Goal: Task Accomplishment & Management: Manage account settings

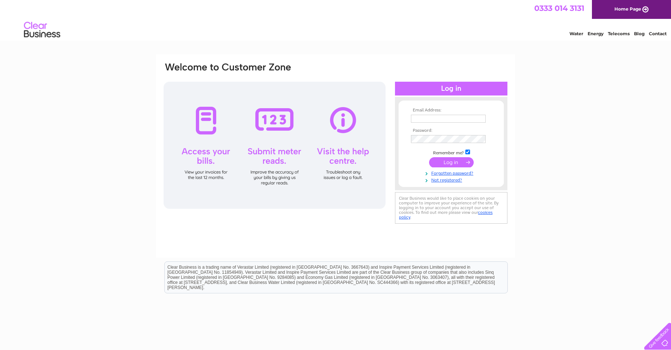
type input "[EMAIL_ADDRESS][DOMAIN_NAME]"
click at [448, 161] on input "submit" at bounding box center [451, 162] width 45 height 10
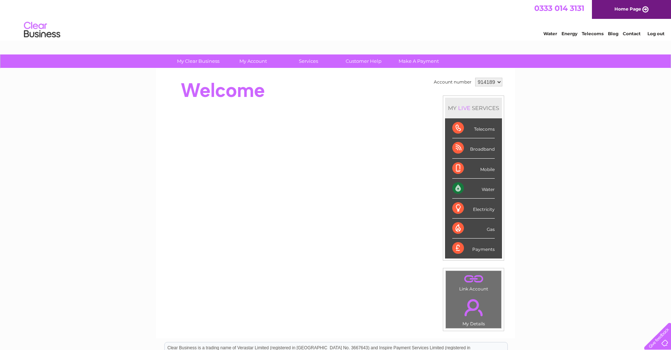
click at [499, 81] on select "914189 914192 968866" at bounding box center [488, 82] width 27 height 9
select select "914192"
click at [475, 78] on select "914189 914192 968866" at bounding box center [488, 82] width 27 height 9
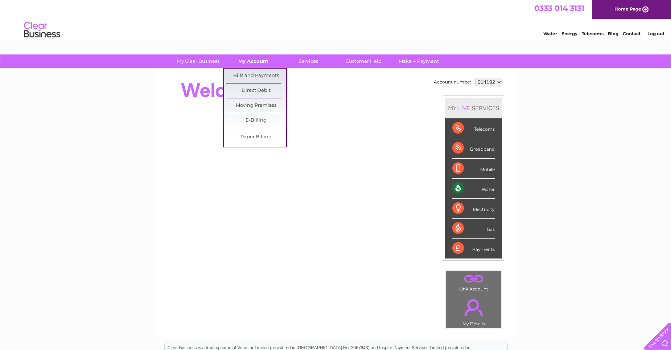
click at [247, 62] on link "My Account" at bounding box center [253, 60] width 60 height 13
click at [243, 76] on link "Bills and Payments" at bounding box center [256, 76] width 60 height 15
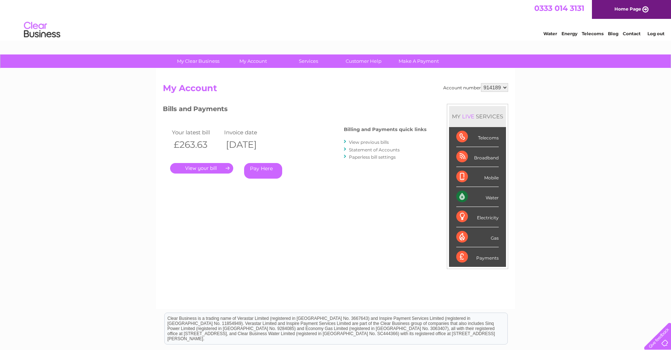
click at [201, 168] on link "." at bounding box center [201, 168] width 63 height 11
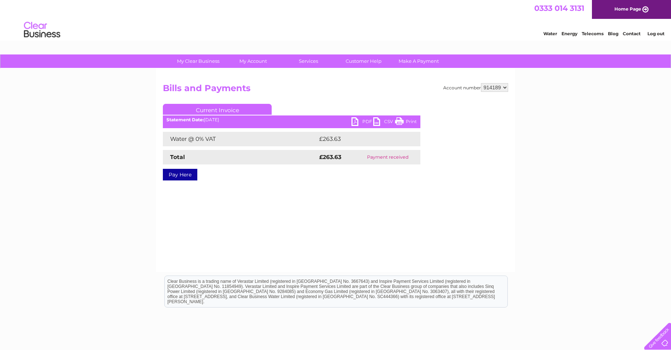
click at [356, 119] on link "PDF" at bounding box center [362, 122] width 22 height 11
click at [503, 87] on select "914189 914192 968866" at bounding box center [494, 87] width 27 height 9
select select "968866"
click at [481, 83] on select "914189 914192 968866" at bounding box center [494, 87] width 27 height 9
click at [505, 86] on select "914189 914192 968866" at bounding box center [494, 87] width 27 height 9
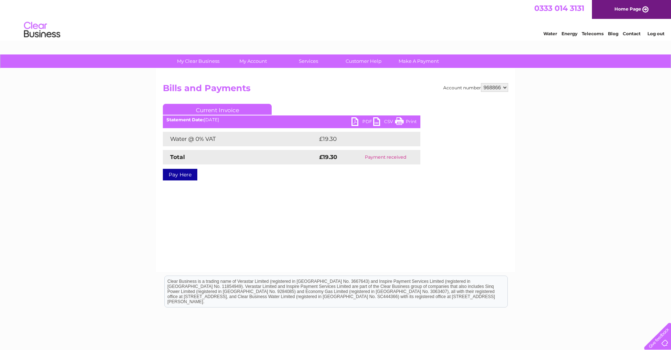
select select "914189"
click at [481, 83] on select "914189 914192 968866" at bounding box center [494, 87] width 27 height 9
click at [235, 185] on div "Account number 914189 914192 968866 Bills and Payments Current Invoice PDF CSV …" at bounding box center [335, 137] width 345 height 108
click at [362, 119] on link "PDF" at bounding box center [362, 122] width 22 height 11
click at [505, 86] on select "914189 914192 968866" at bounding box center [494, 87] width 27 height 9
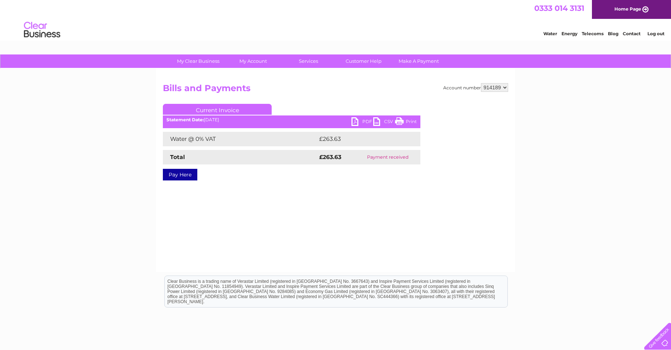
select select "914192"
click at [481, 83] on select "914189 914192 968866" at bounding box center [494, 87] width 27 height 9
click at [503, 104] on div at bounding box center [479, 147] width 57 height 87
click at [358, 119] on link "PDF" at bounding box center [362, 122] width 22 height 11
